Goal: Task Accomplishment & Management: Use online tool/utility

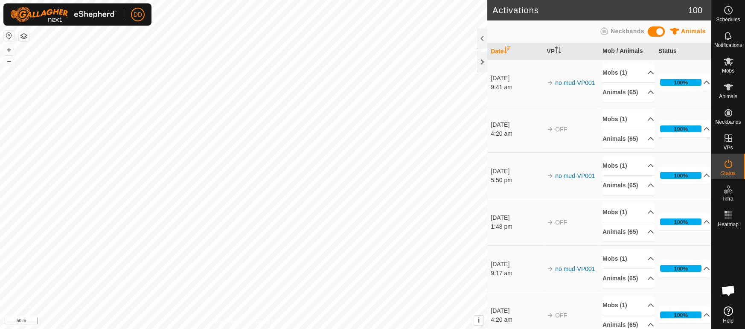
scroll to position [1931, 0]
click at [729, 66] on icon at bounding box center [728, 61] width 10 height 10
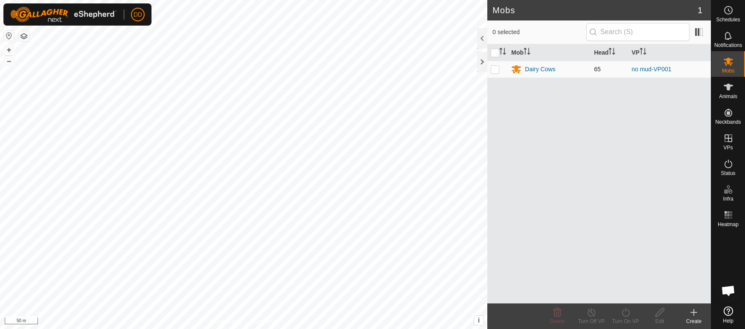
click at [492, 69] on p-checkbox at bounding box center [495, 69] width 9 height 7
checkbox input "true"
click at [592, 310] on icon at bounding box center [591, 312] width 11 height 10
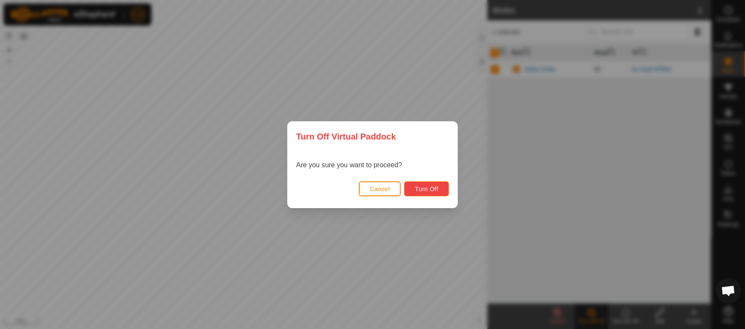
click at [427, 188] on span "Turn Off" at bounding box center [426, 189] width 23 height 7
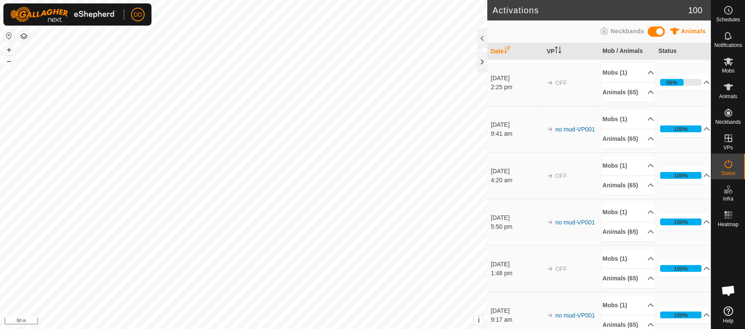
scroll to position [1931, 0]
